Goal: Task Accomplishment & Management: Use online tool/utility

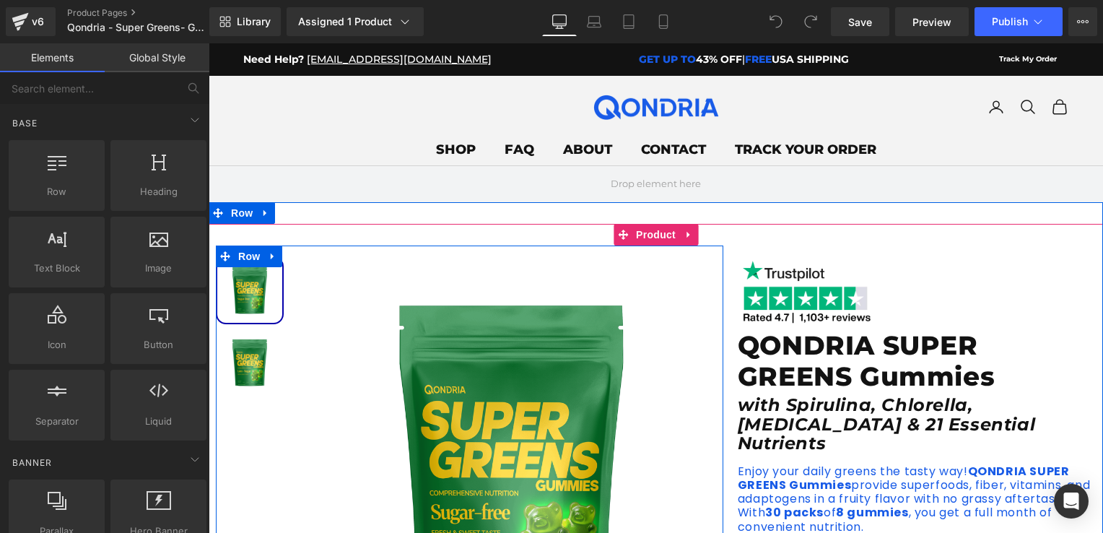
scroll to position [144, 0]
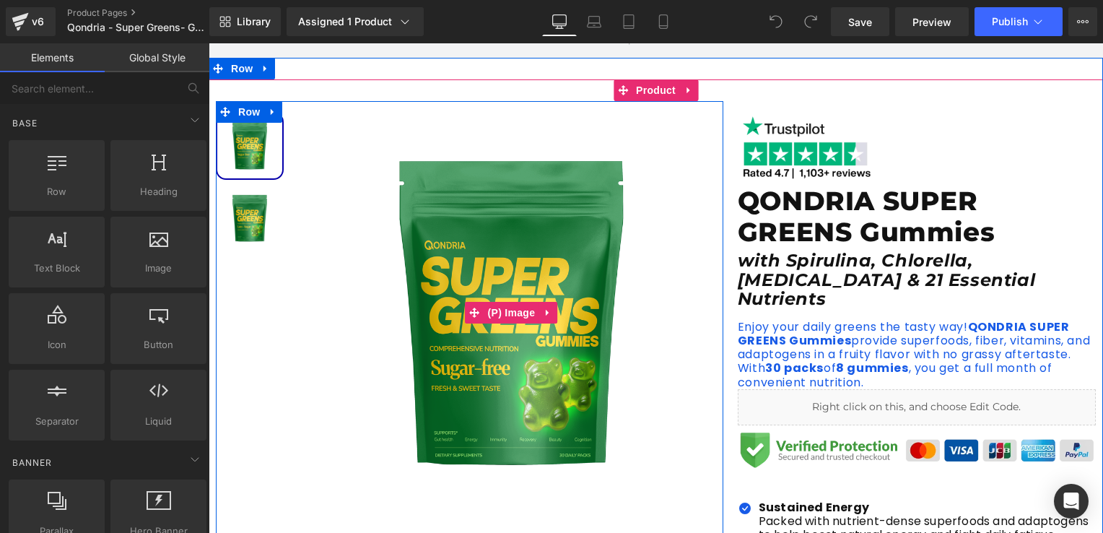
click at [442, 321] on img at bounding box center [511, 312] width 422 height 422
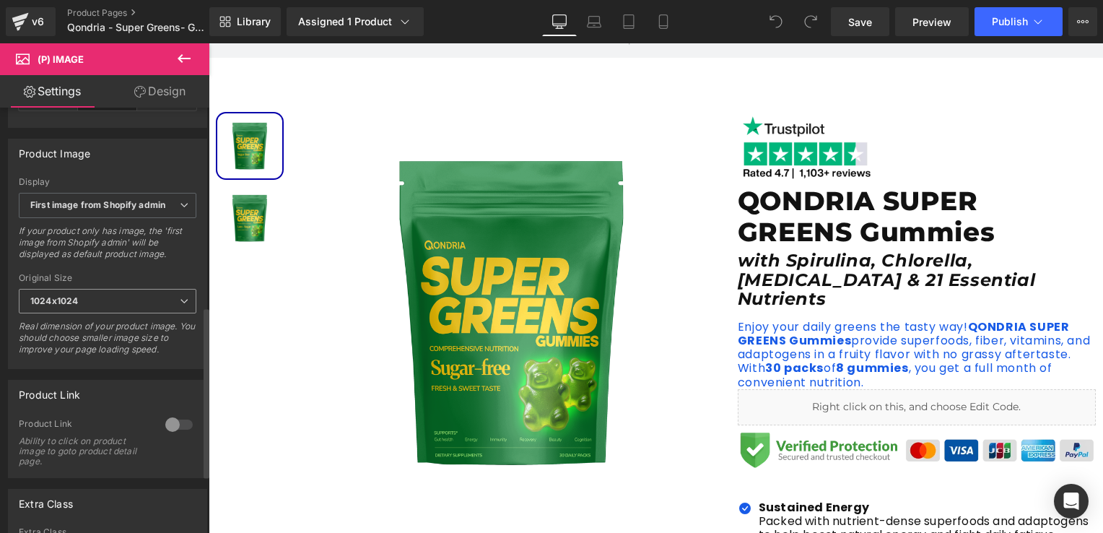
scroll to position [423, 0]
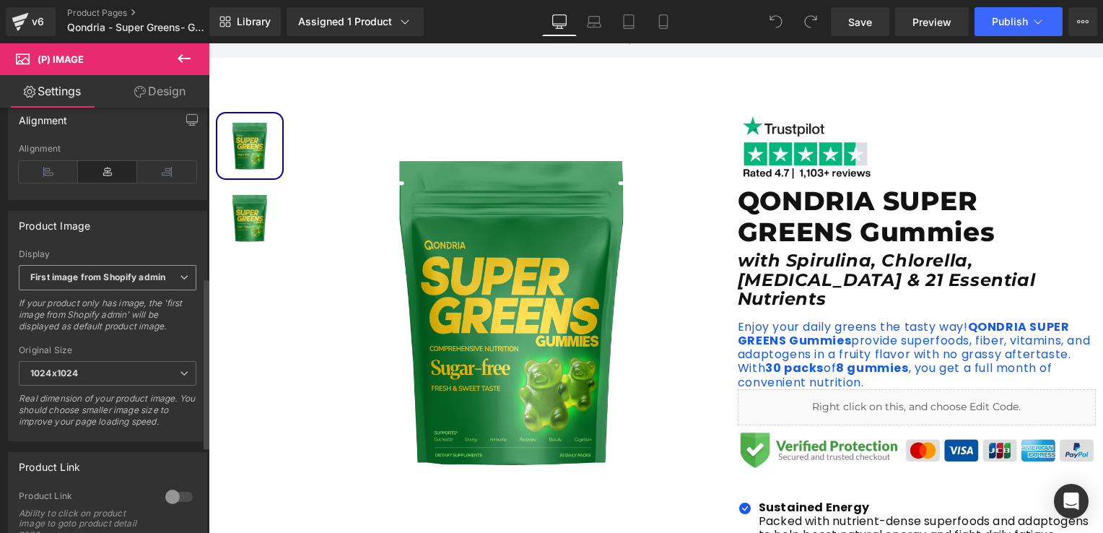
click at [121, 282] on b "First image from Shopify admin" at bounding box center [97, 277] width 135 height 11
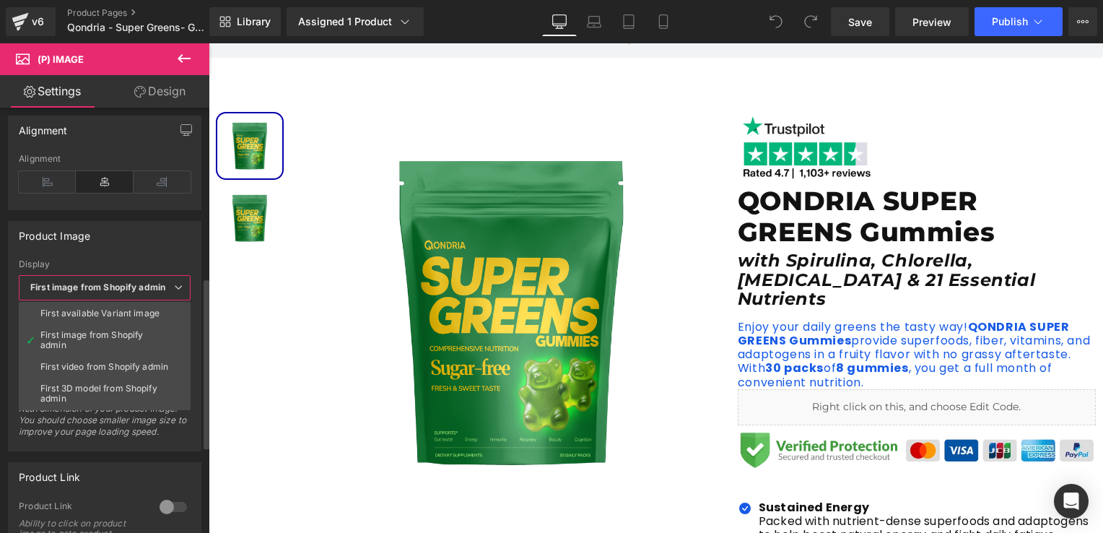
click at [121, 288] on b "First image from Shopify admin" at bounding box center [97, 287] width 135 height 11
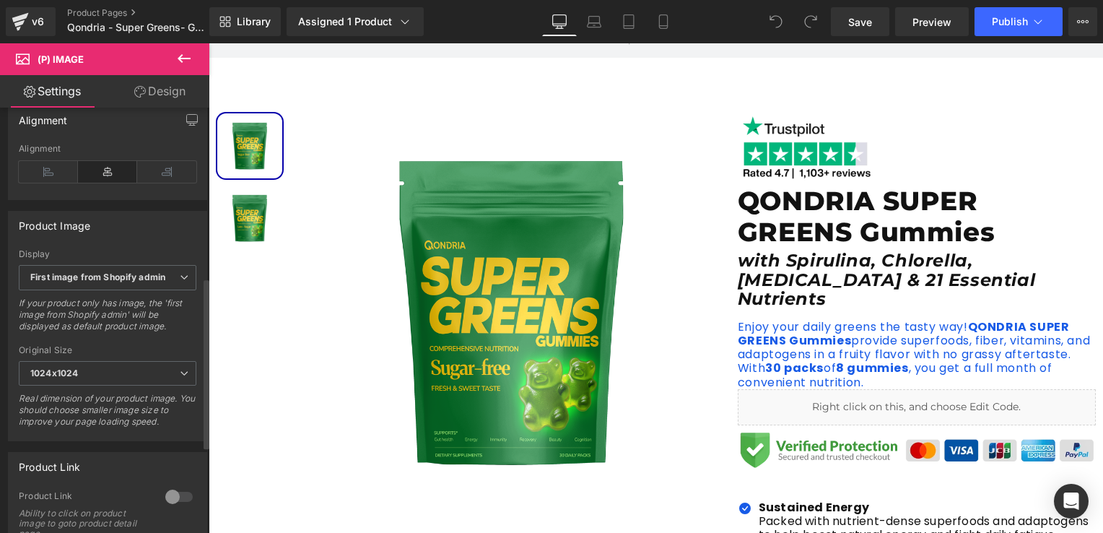
click at [124, 258] on div "Display" at bounding box center [108, 254] width 178 height 10
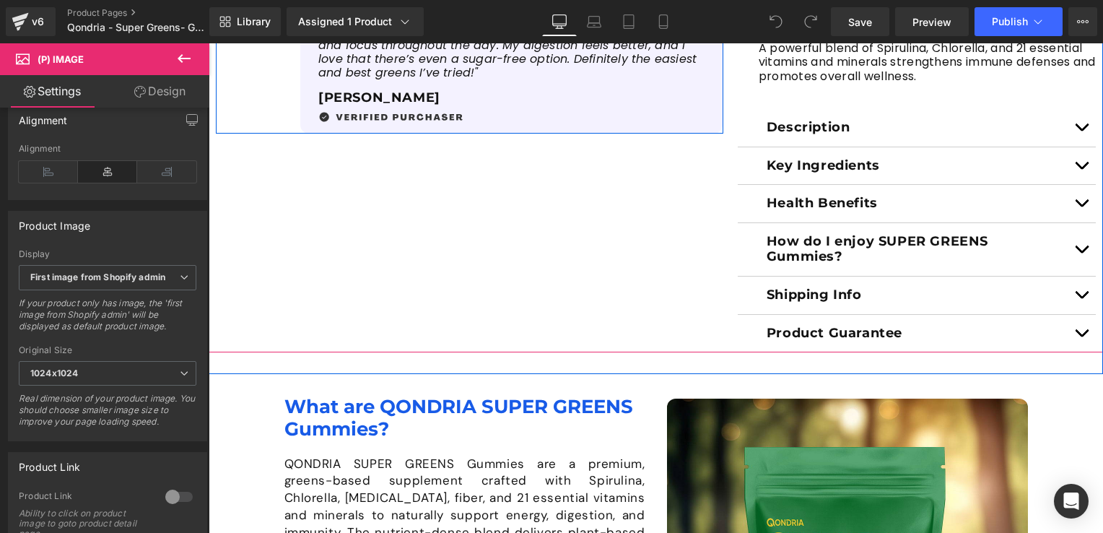
scroll to position [1011, 0]
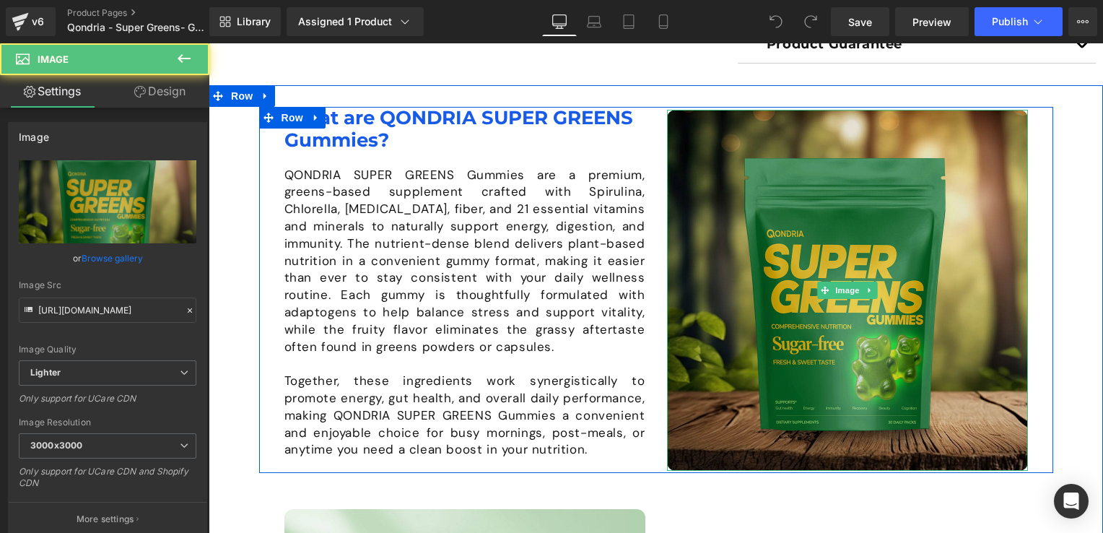
click at [799, 251] on img at bounding box center [847, 290] width 361 height 361
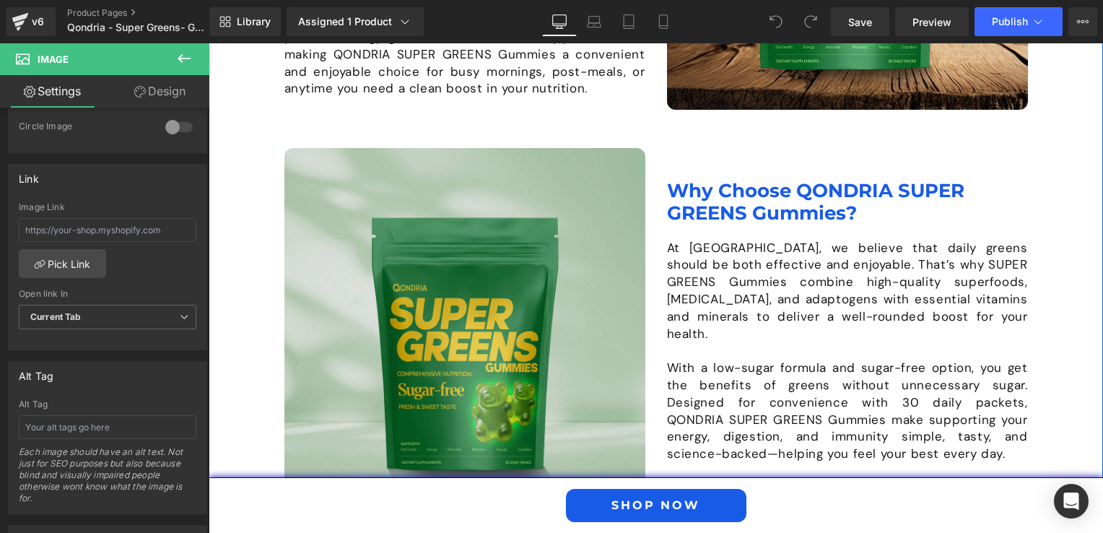
scroll to position [1155, 0]
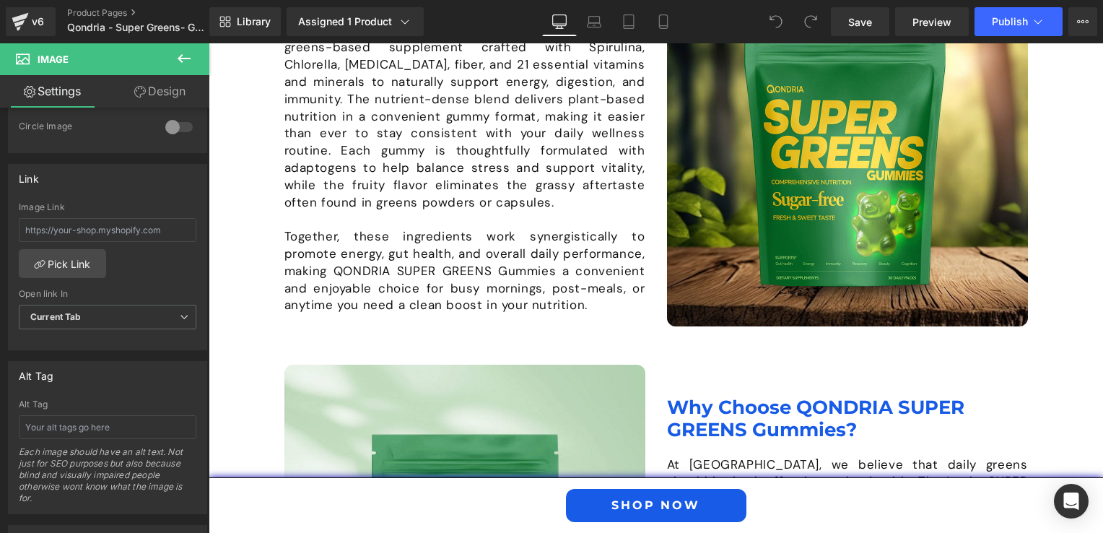
click at [107, 4] on div "v6 Product Pages Qondria - Super Greens- Gummies - Special Offer" at bounding box center [104, 21] width 209 height 43
click at [106, 9] on link "Product Pages" at bounding box center [150, 13] width 166 height 12
